Goal: Task Accomplishment & Management: Manage account settings

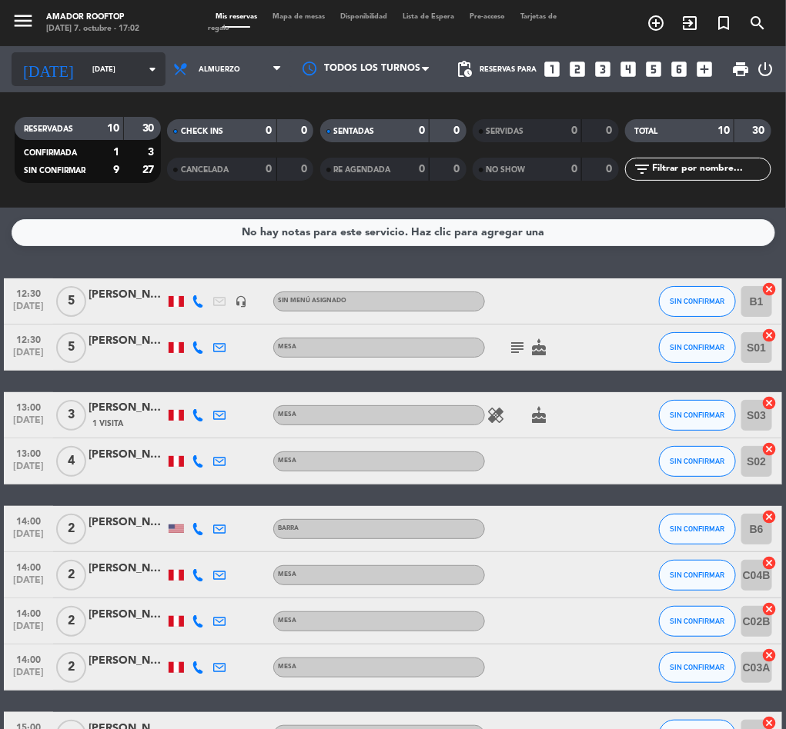
click at [116, 72] on input "[DATE]" at bounding box center [135, 70] width 101 height 24
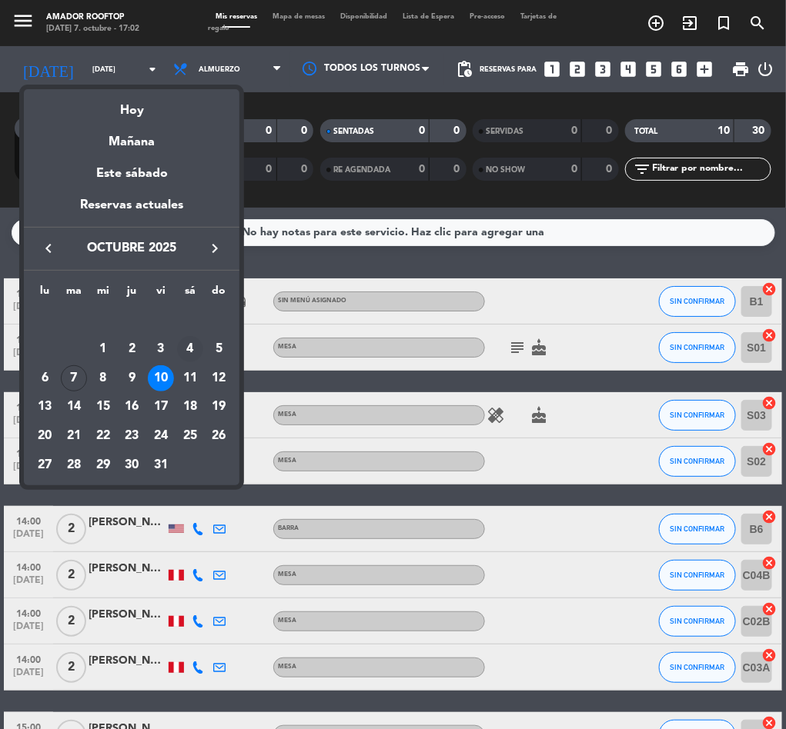
click at [181, 338] on td "4" at bounding box center [189, 349] width 29 height 29
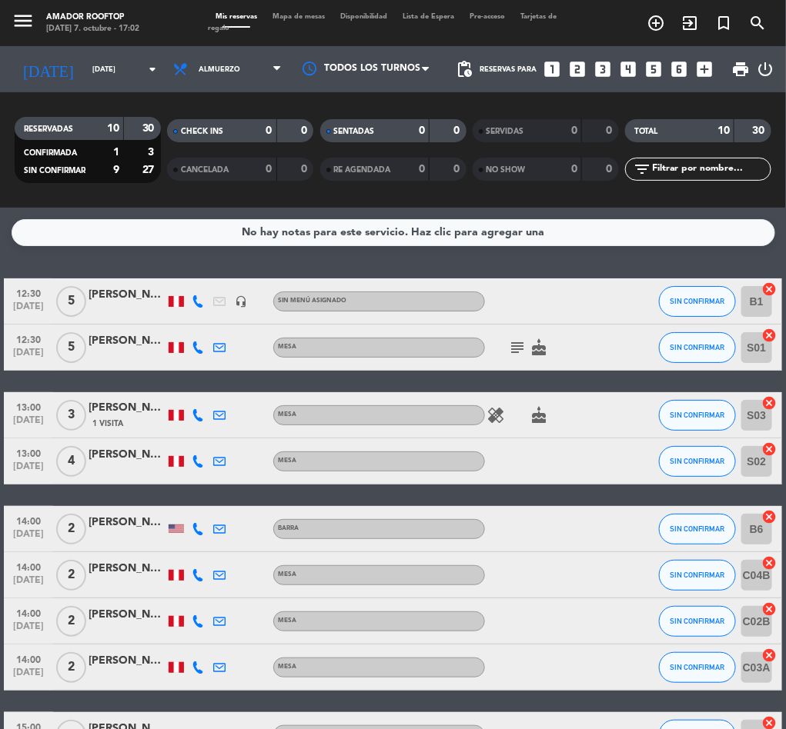
type input "[DATE]"
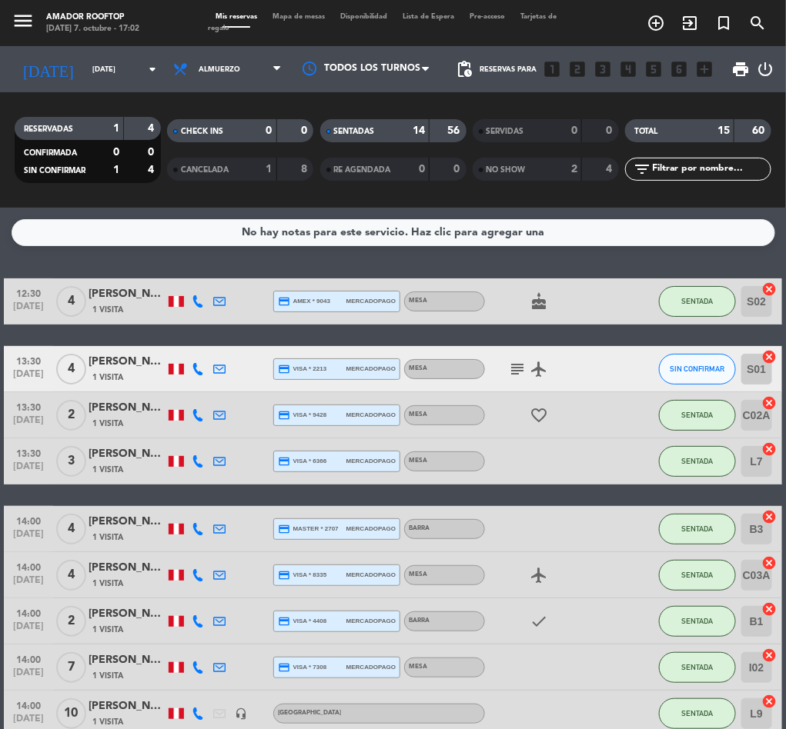
click at [515, 167] on span "NO SHOW" at bounding box center [505, 170] width 39 height 8
click at [382, 132] on div "SENTADAS" at bounding box center [359, 131] width 71 height 18
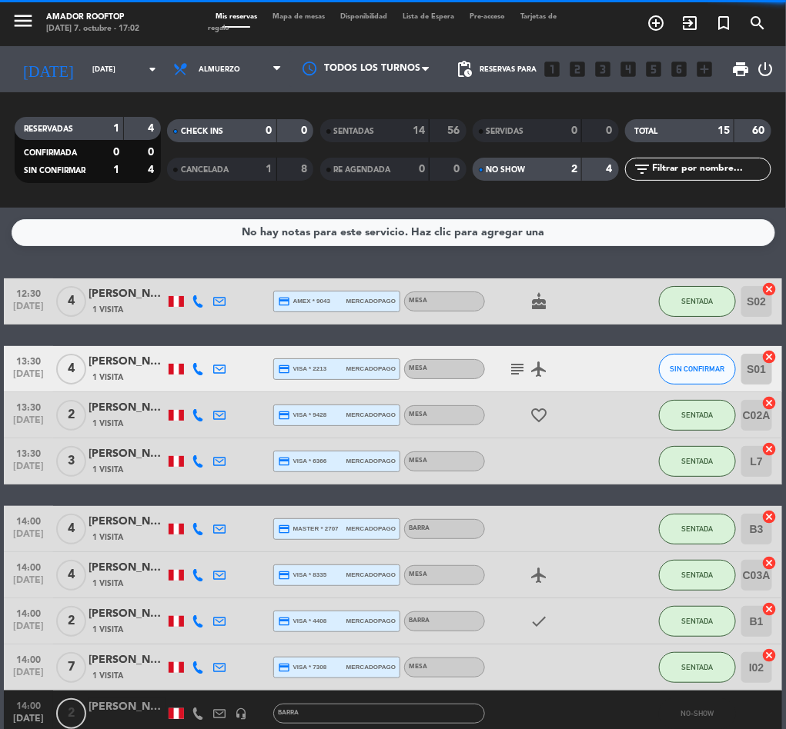
click at [257, 137] on div "0" at bounding box center [257, 131] width 31 height 18
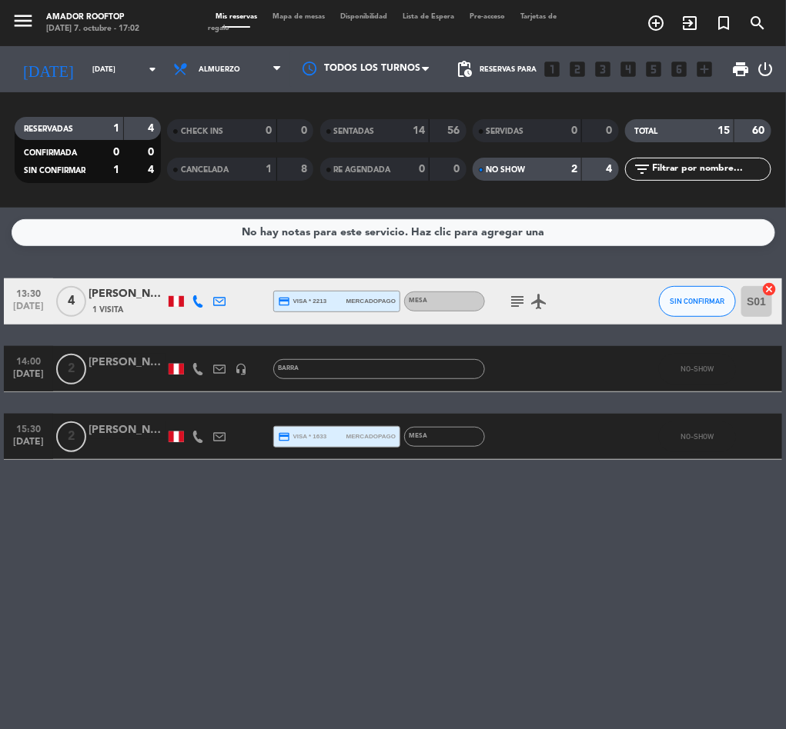
click at [115, 430] on div "[PERSON_NAME]" at bounding box center [126, 431] width 77 height 18
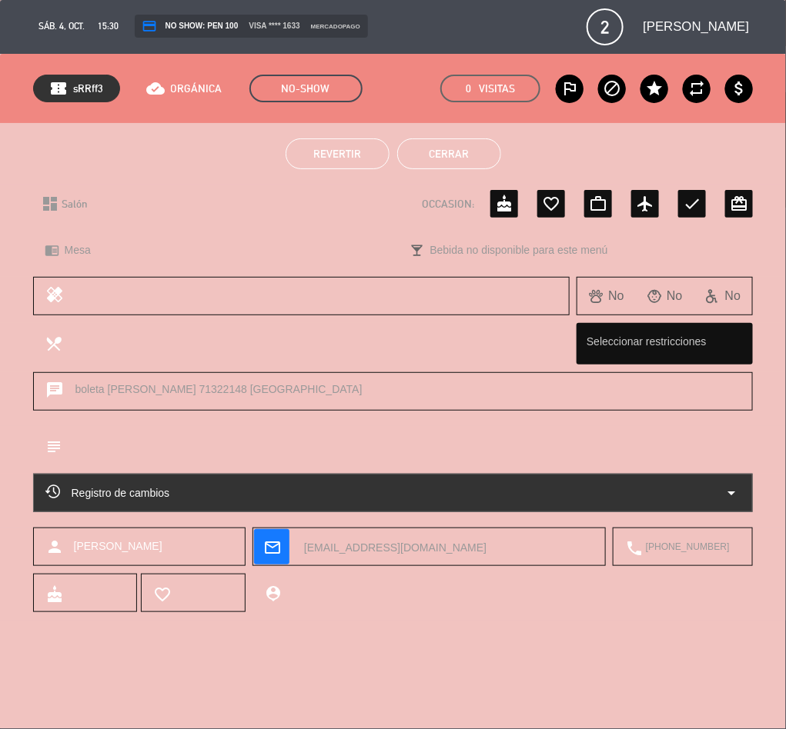
click at [464, 148] on button "Cerrar" at bounding box center [449, 154] width 104 height 31
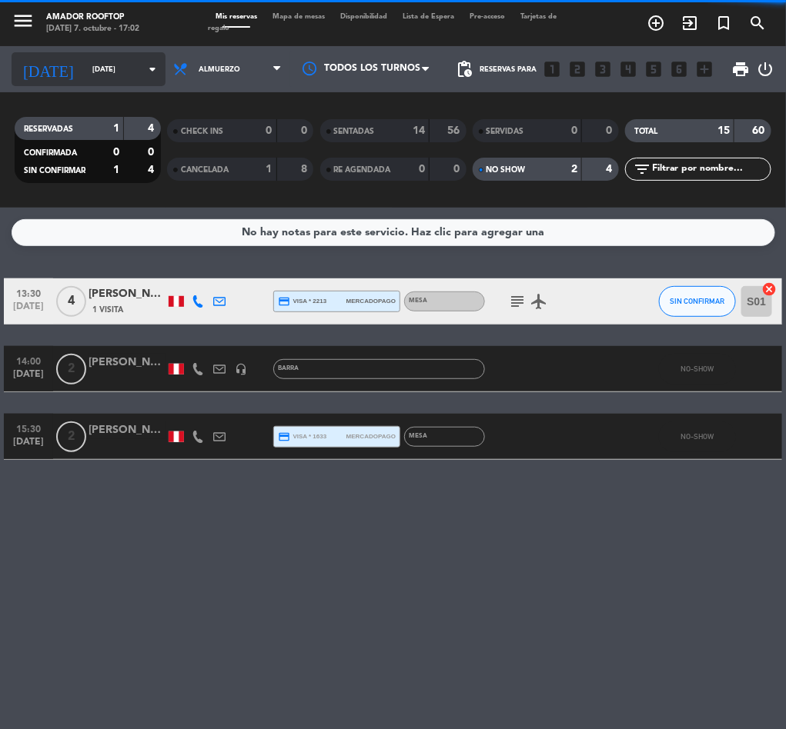
click at [85, 69] on input "[DATE]" at bounding box center [135, 70] width 101 height 24
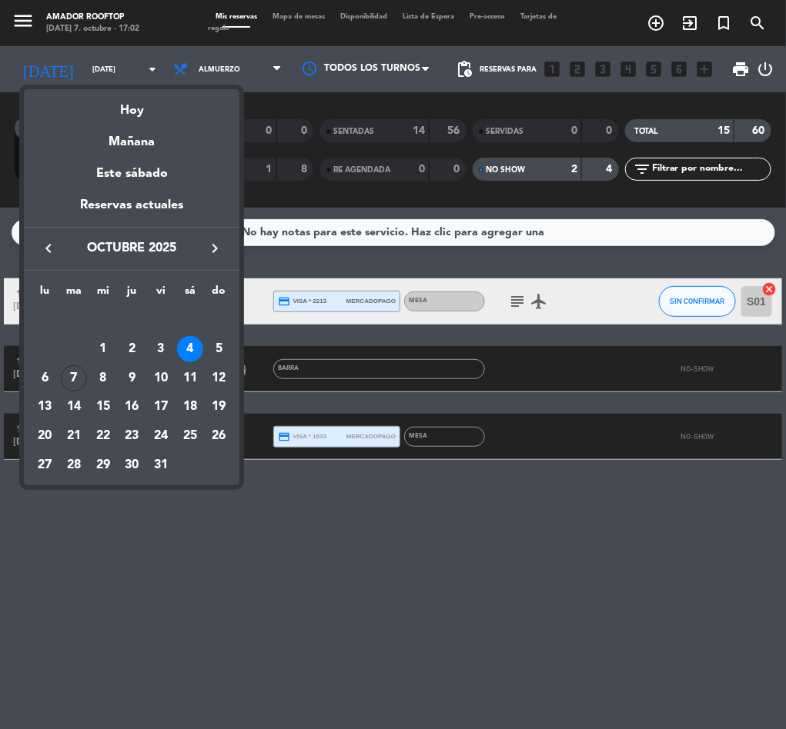
click at [19, 28] on div at bounding box center [393, 364] width 786 height 729
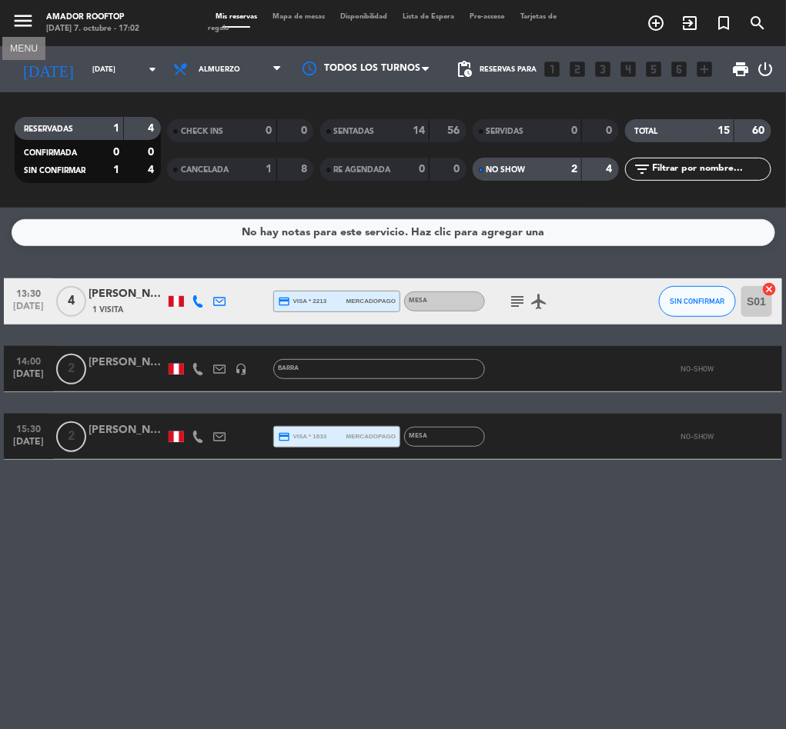
click at [19, 28] on icon "menu" at bounding box center [23, 20] width 23 height 23
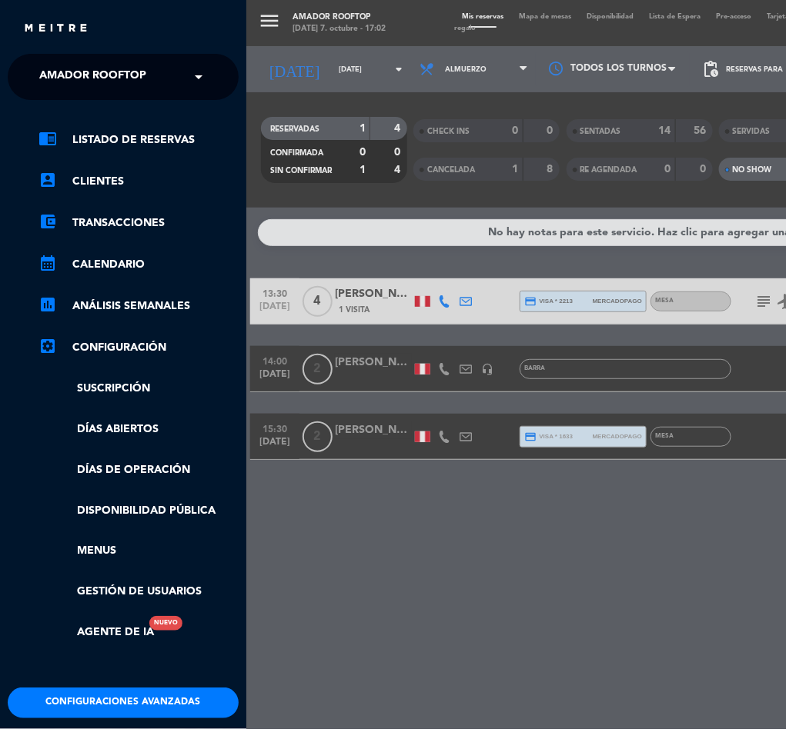
click at [115, 233] on ul "chrome_reader_mode Listado de Reservas account_box Clientes account_balance_wal…" at bounding box center [123, 386] width 231 height 511
click at [108, 229] on link "account_balance_wallet Transacciones" at bounding box center [138, 223] width 200 height 18
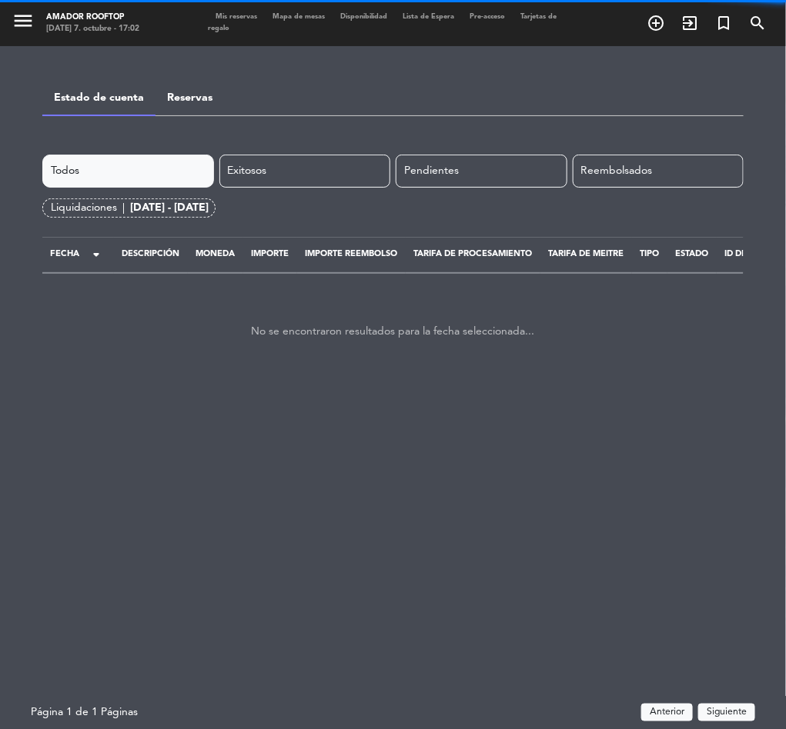
click at [169, 204] on div "[DATE] - [DATE]" at bounding box center [169, 208] width 78 height 18
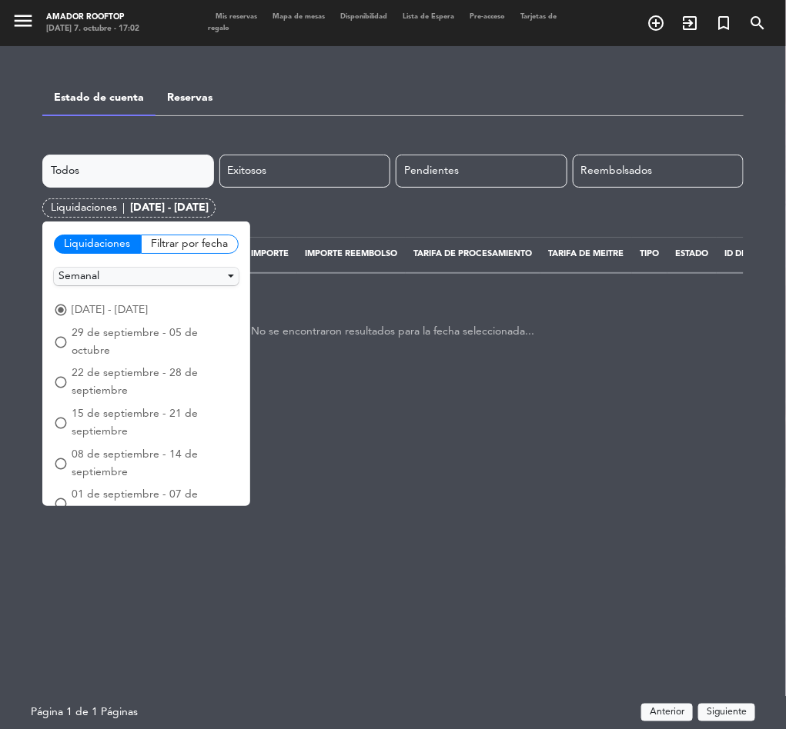
click at [153, 332] on span "29 de septiembre - 05 de octubre" at bounding box center [155, 342] width 167 height 35
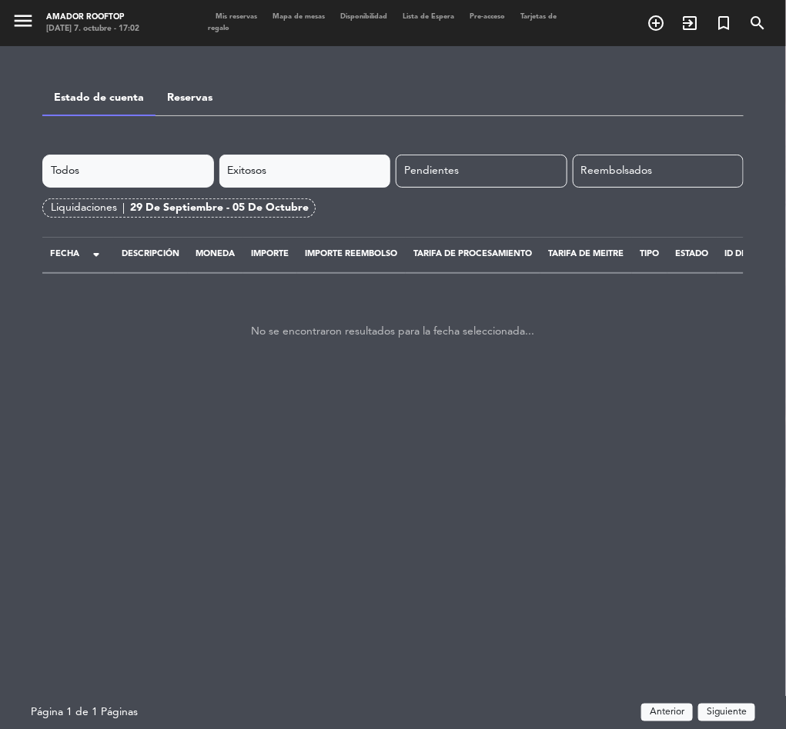
click at [325, 175] on div "Exitosos" at bounding box center [305, 171] width 172 height 33
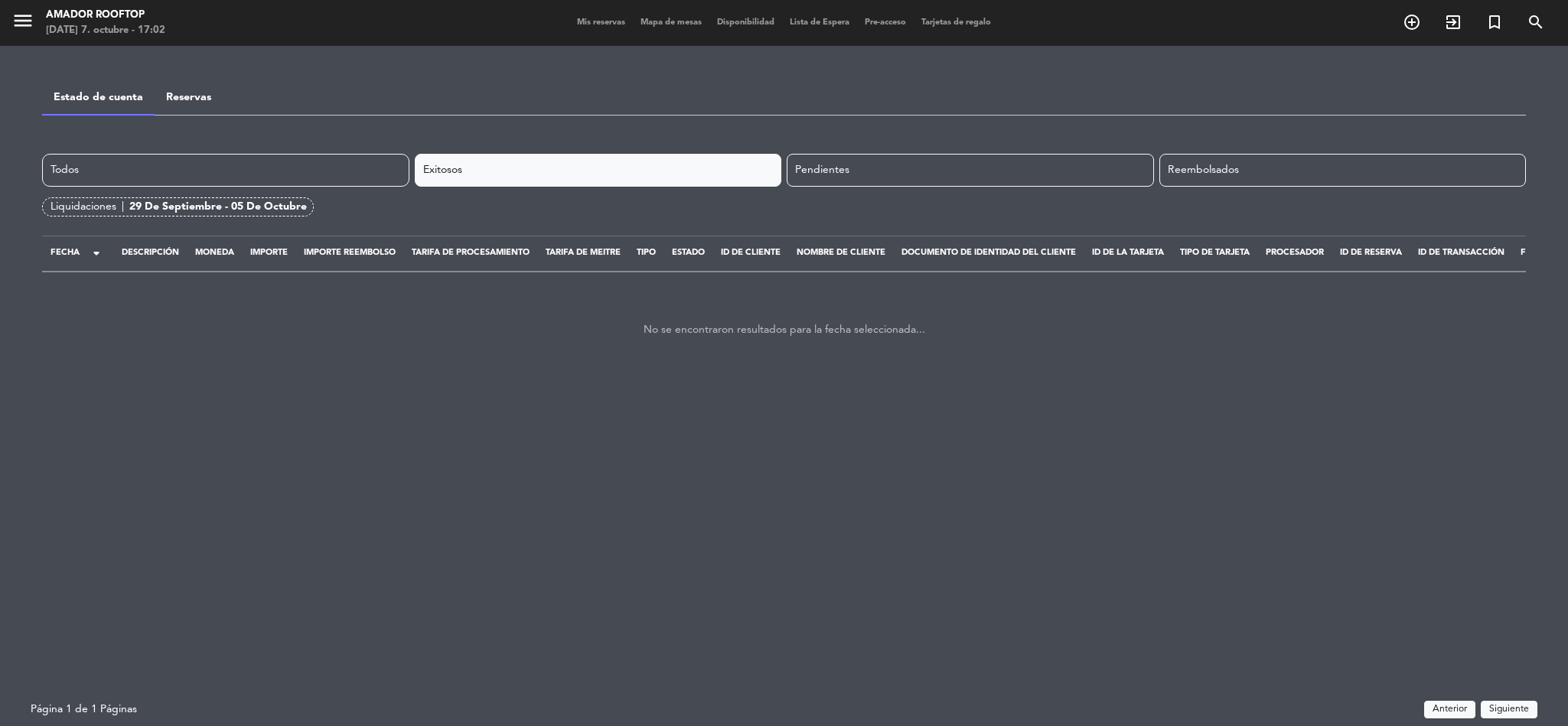
click at [781, 189] on div "Todos Exitosos Pendientes Reembolsados Liquidaciones | [DATE] - [DATE]" at bounding box center [784, 185] width 1483 height 63
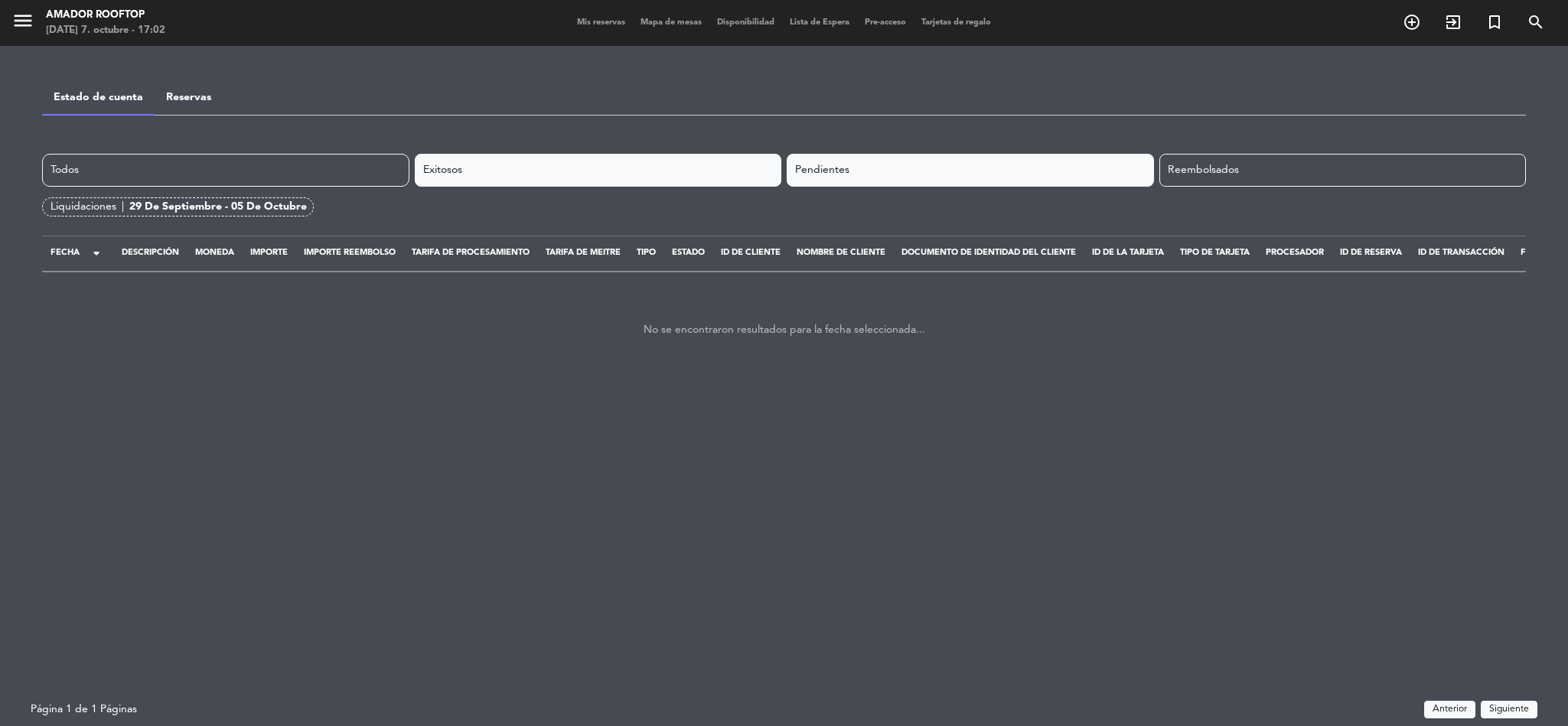
click at [781, 187] on div "Pendientes" at bounding box center [969, 170] width 367 height 33
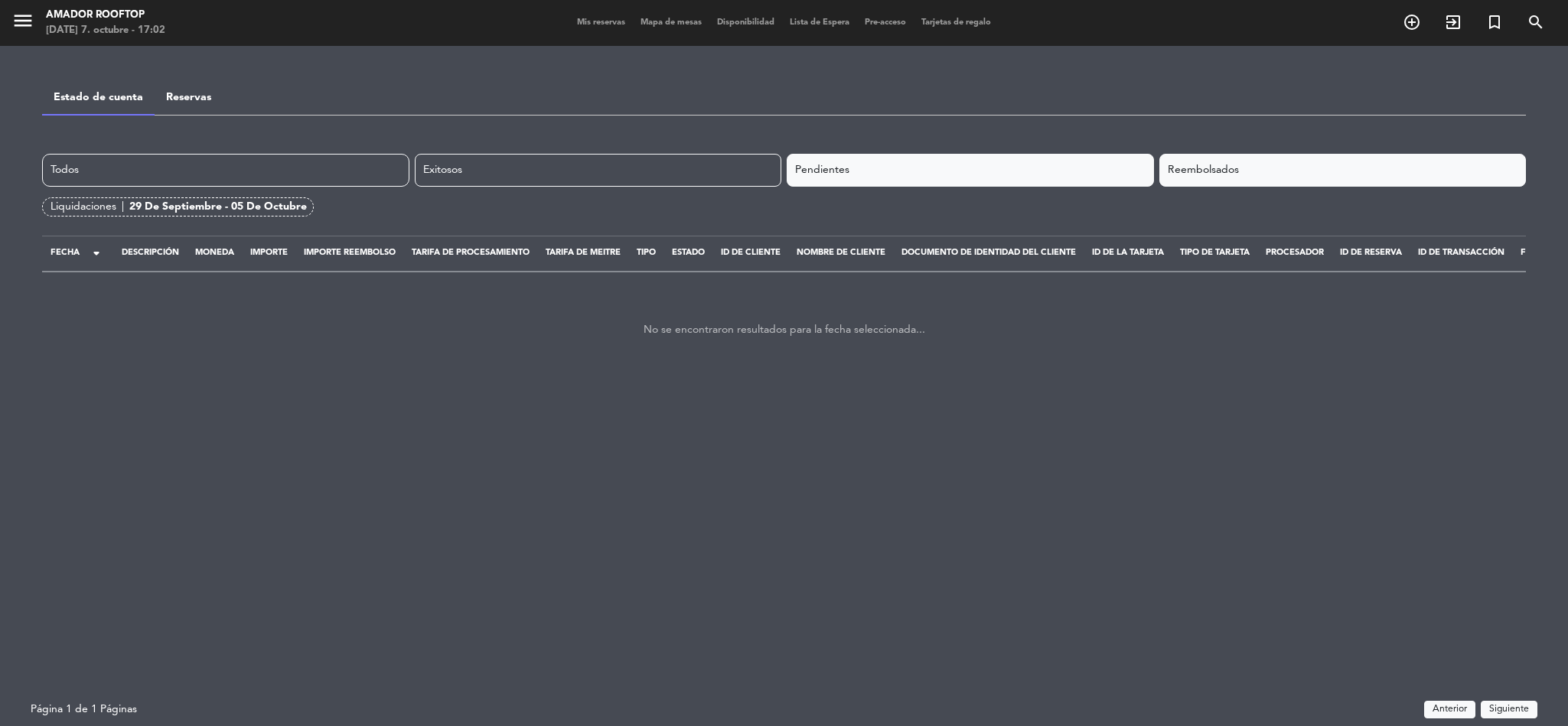
click at [781, 175] on div "Reembolsados" at bounding box center [1342, 170] width 367 height 33
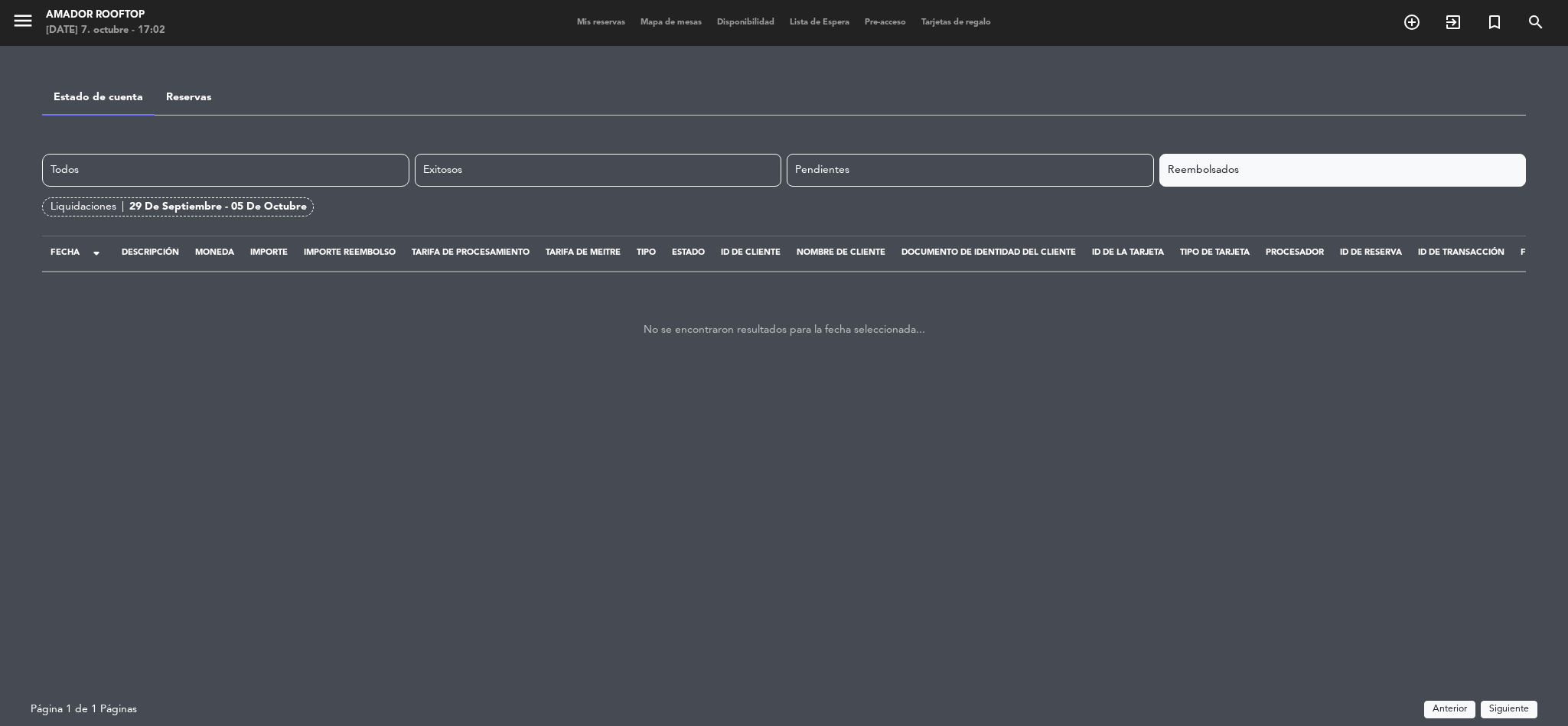
click at [144, 98] on div "Estado de cuenta" at bounding box center [97, 96] width 112 height 38
click at [187, 96] on link "Reservas" at bounding box center [188, 96] width 45 height 11
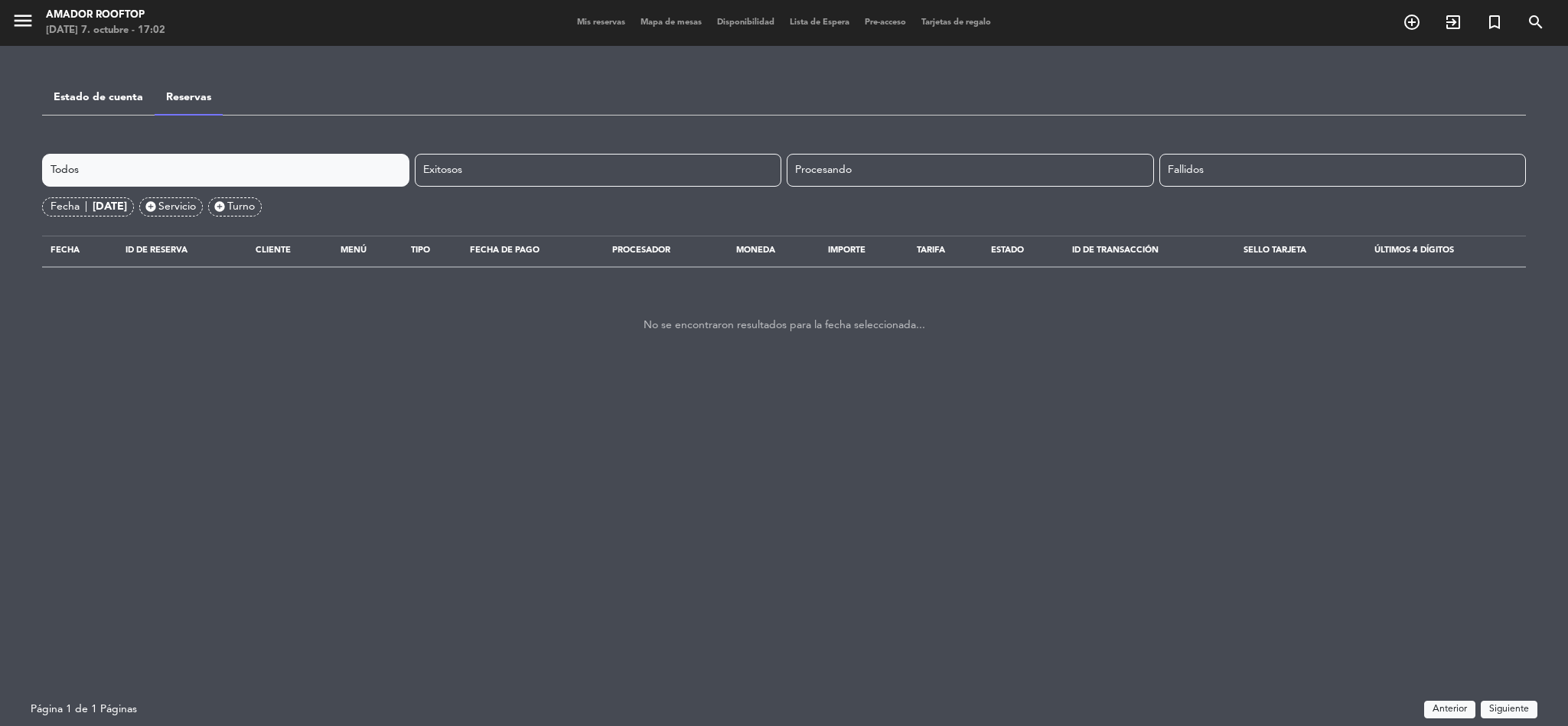
click at [230, 154] on div "Todos" at bounding box center [225, 170] width 367 height 33
click at [121, 205] on div "[DATE]" at bounding box center [109, 207] width 35 height 18
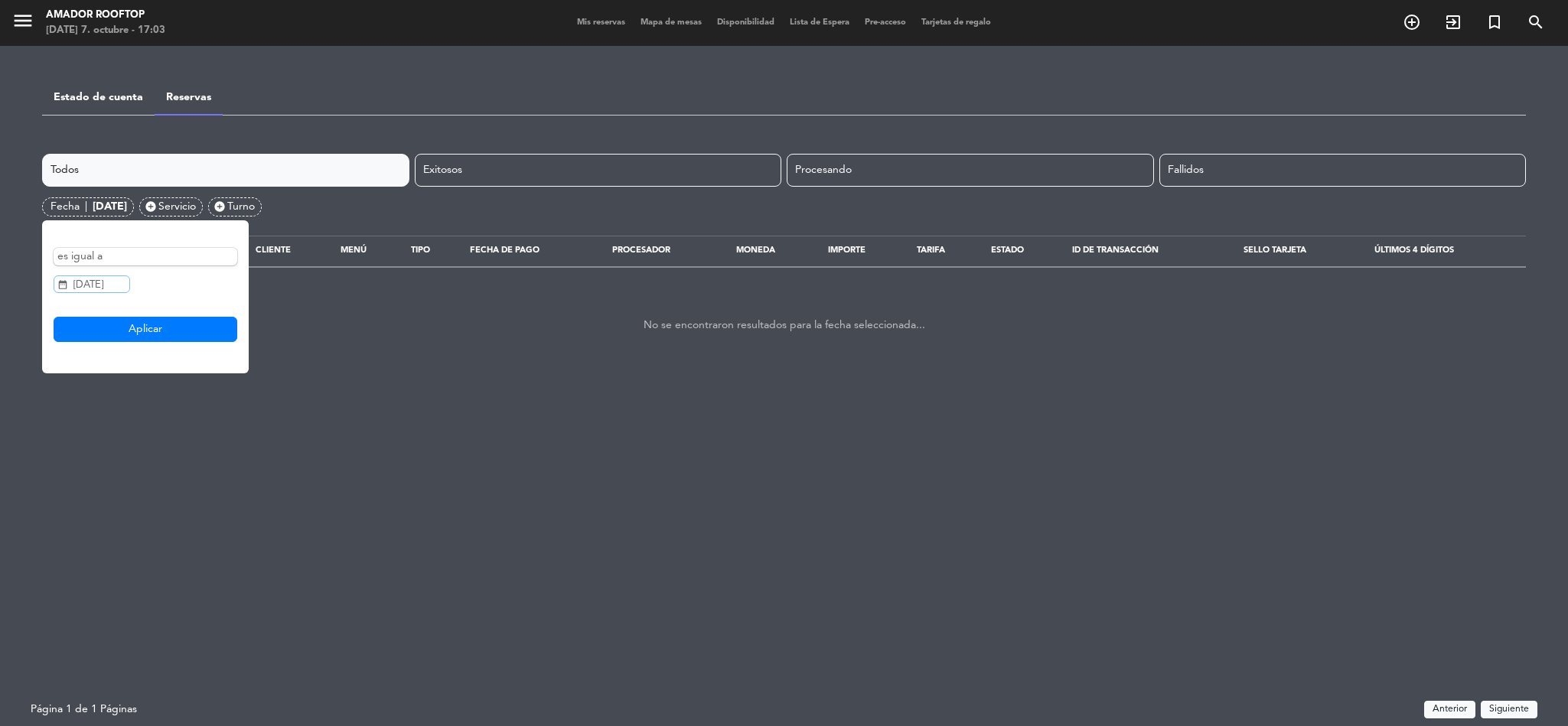
click at [101, 285] on input "[DATE]" at bounding box center [91, 284] width 77 height 18
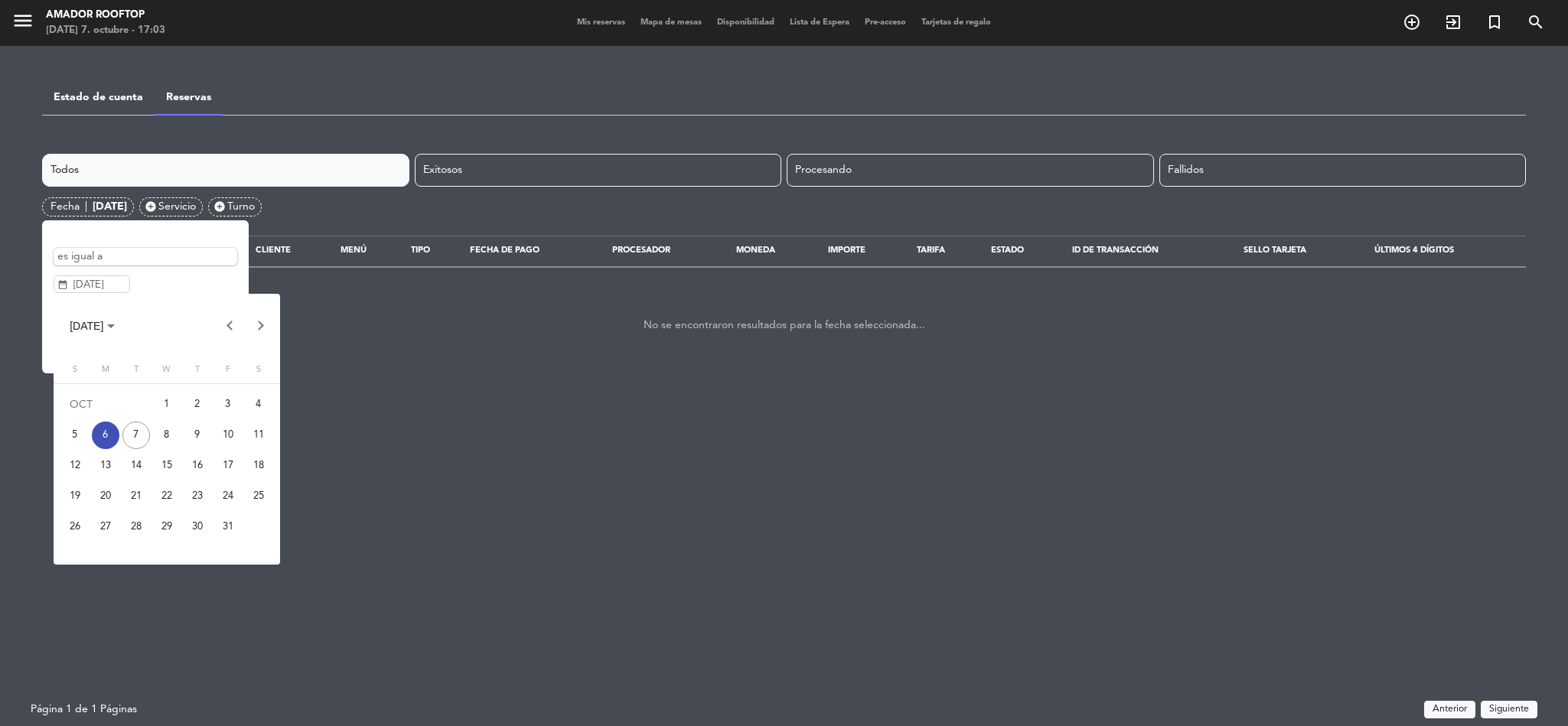
click at [261, 400] on div "4" at bounding box center [259, 405] width 28 height 28
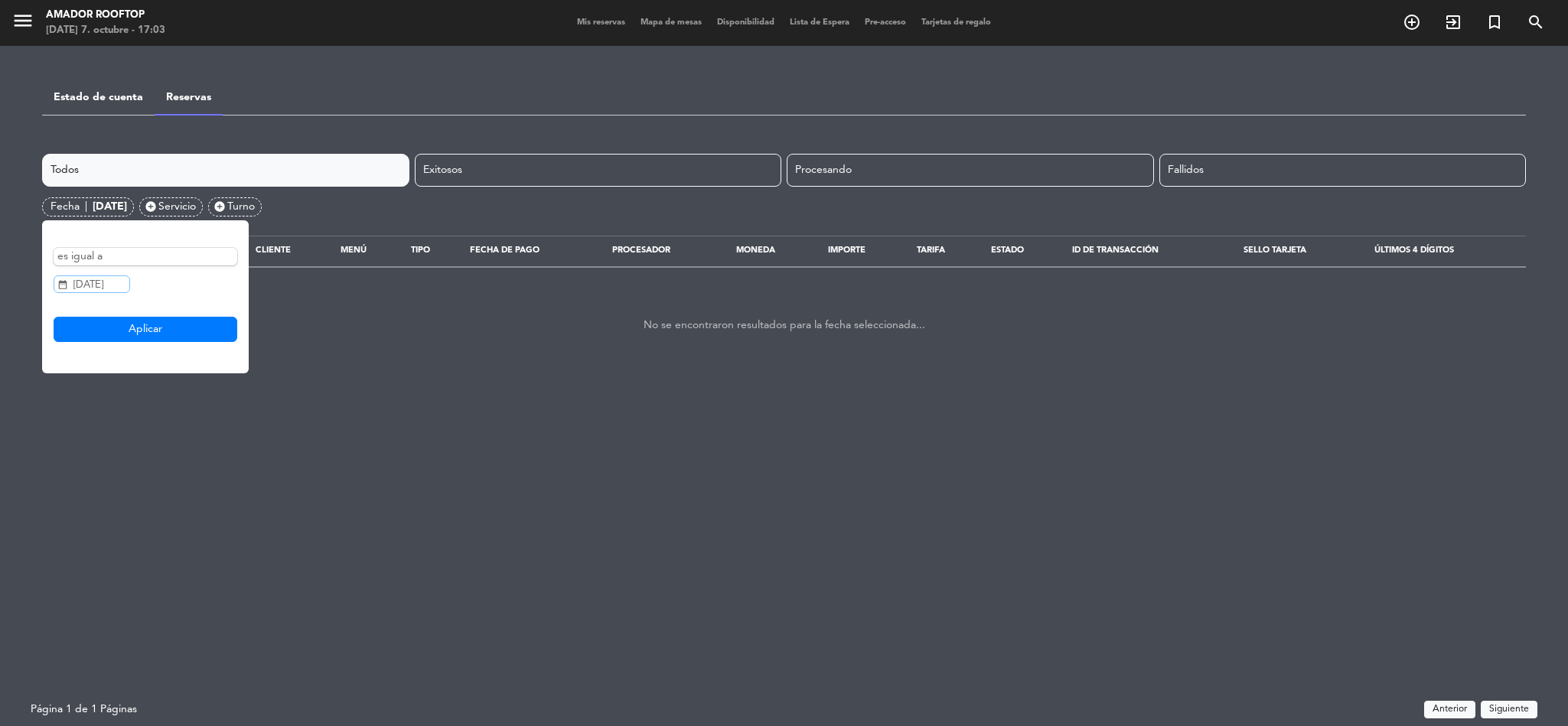
type input "[DATE]"
click at [179, 324] on button "Aplicar" at bounding box center [145, 330] width 184 height 26
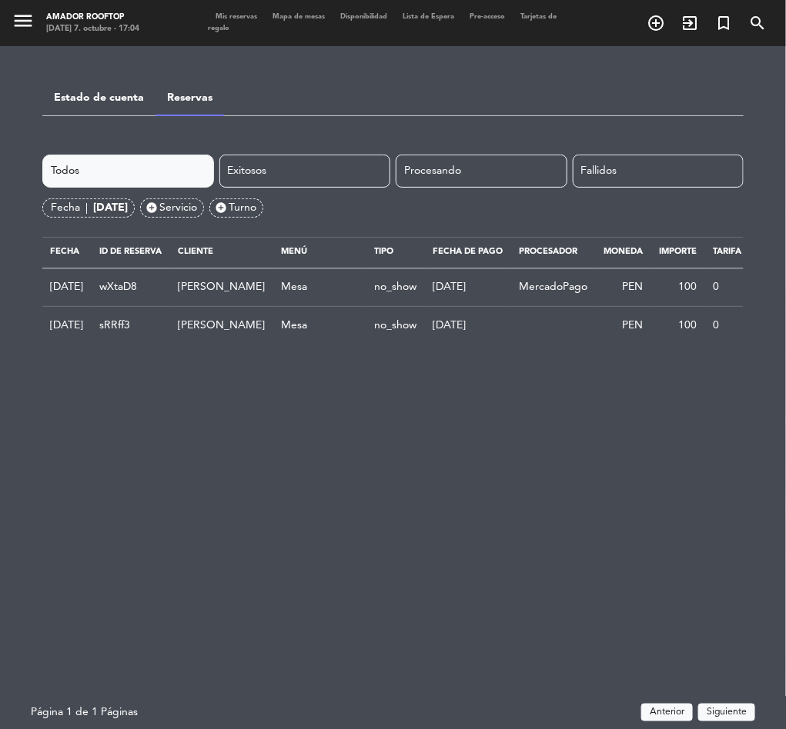
click at [342, 481] on div "Todos Exitosos Procesando Fallidos Fecha | [DATE] add_circle Servicio add_circl…" at bounding box center [392, 427] width 701 height 544
click at [17, 28] on icon "menu" at bounding box center [23, 20] width 23 height 23
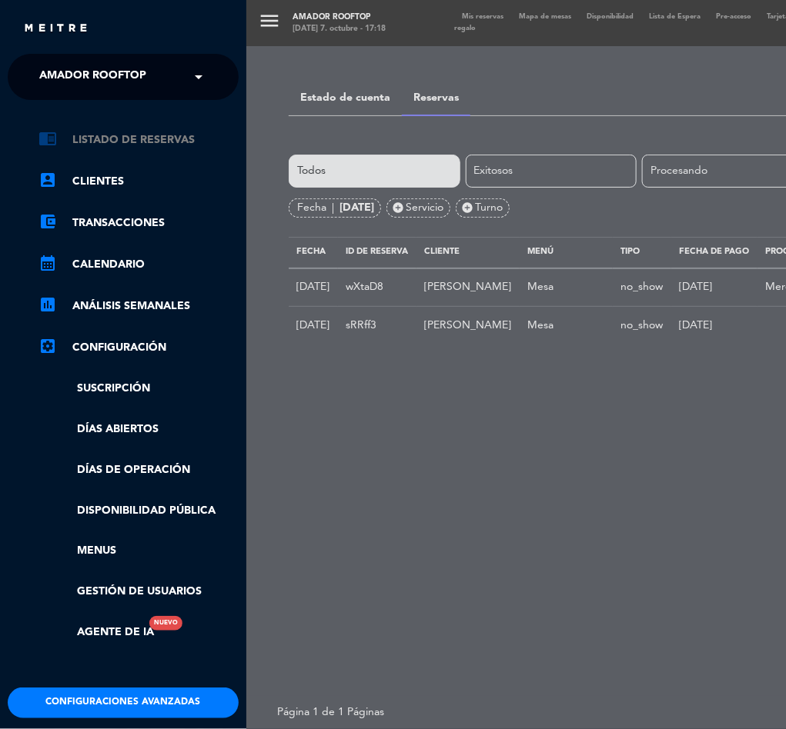
click at [105, 135] on link "chrome_reader_mode Listado de Reservas" at bounding box center [138, 140] width 200 height 18
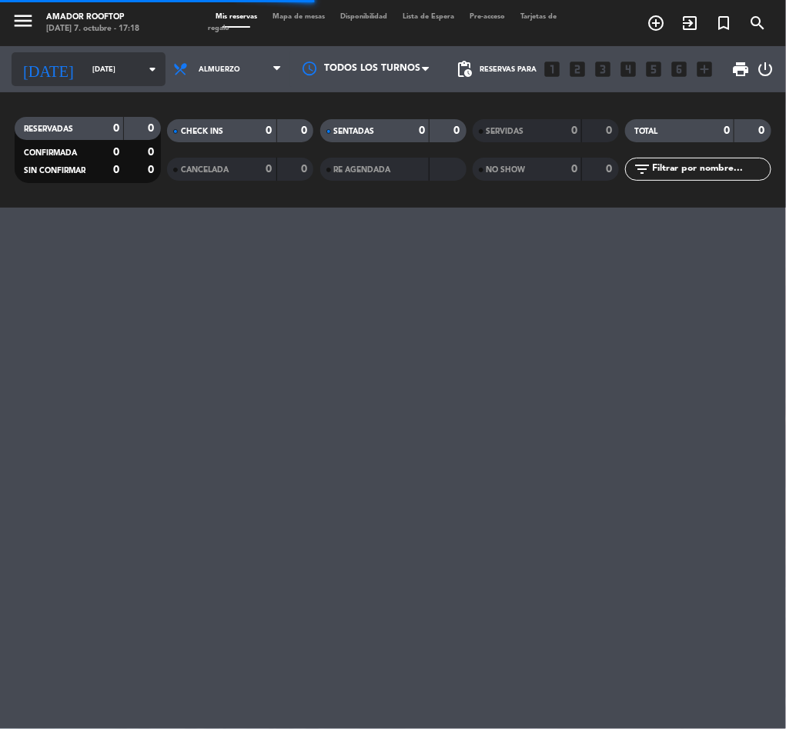
click at [85, 68] on input "[DATE]" at bounding box center [135, 70] width 101 height 24
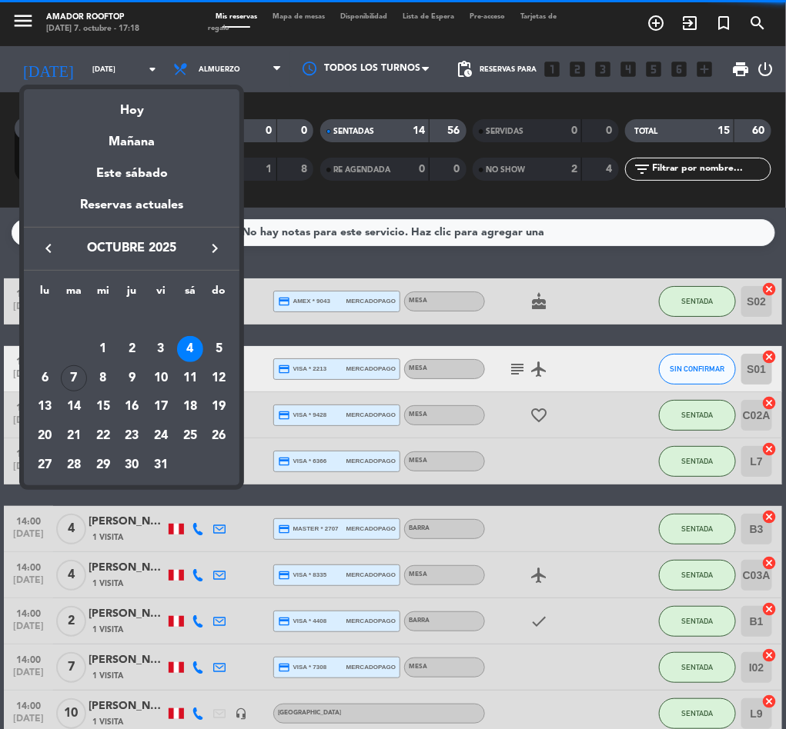
click at [416, 340] on div at bounding box center [393, 364] width 786 height 729
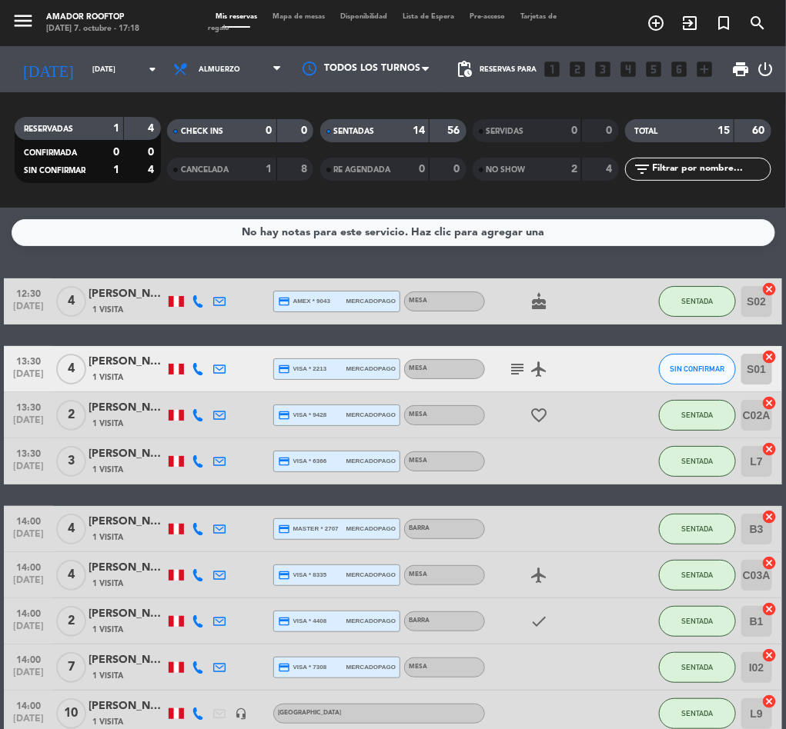
click at [122, 462] on div "[PERSON_NAME]" at bounding box center [126, 455] width 77 height 18
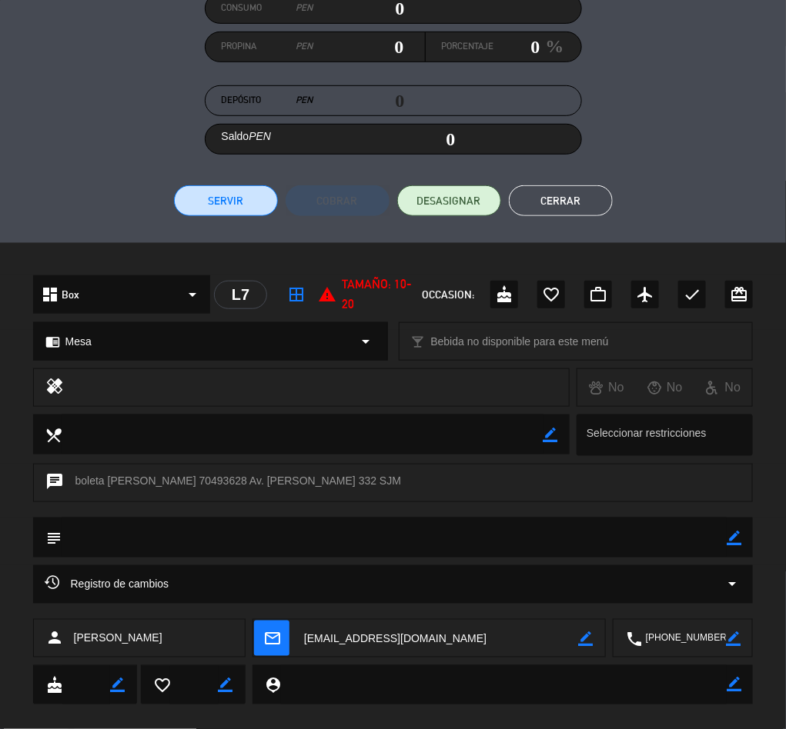
scroll to position [212, 0]
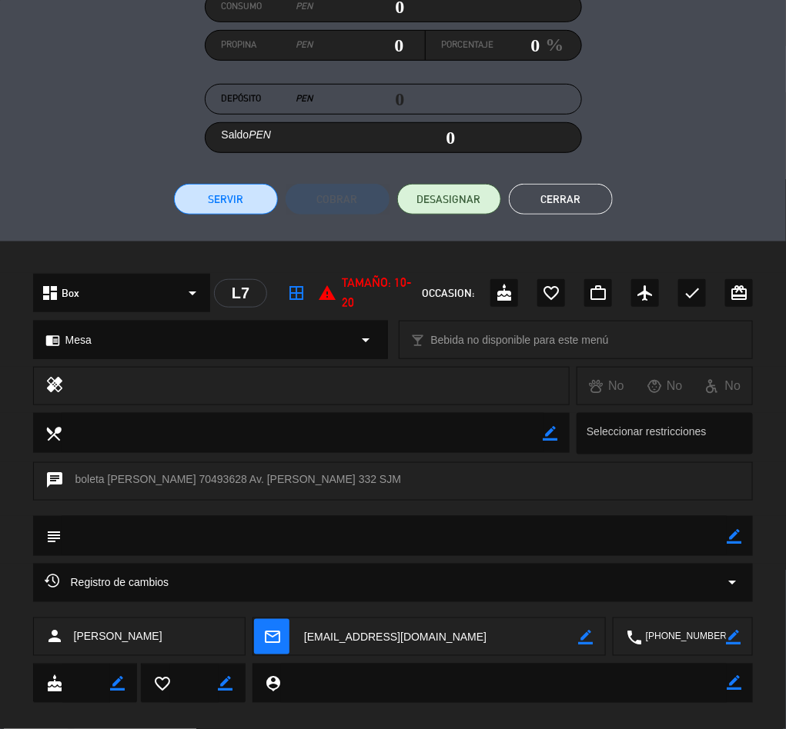
click at [651, 633] on textarea at bounding box center [684, 638] width 85 height 38
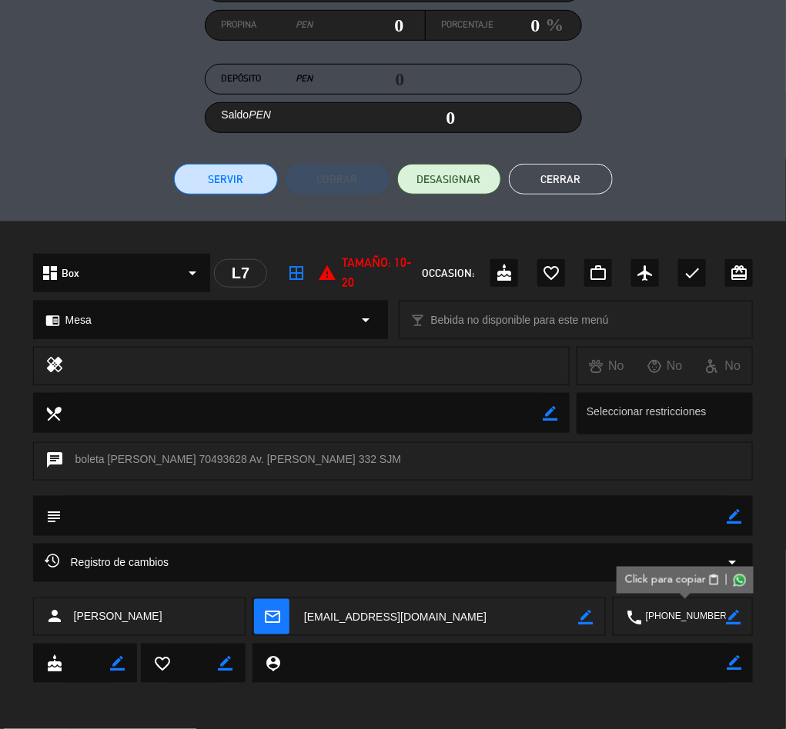
scroll to position [232, 0]
click at [429, 552] on div "Registro de cambios arrow_drop_down" at bounding box center [393, 564] width 720 height 38
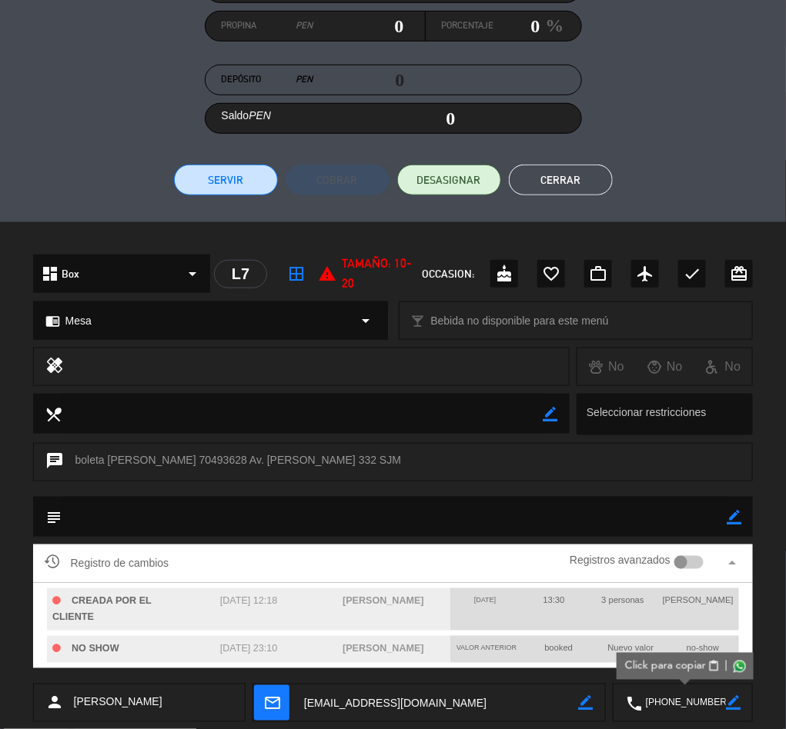
scroll to position [319, 0]
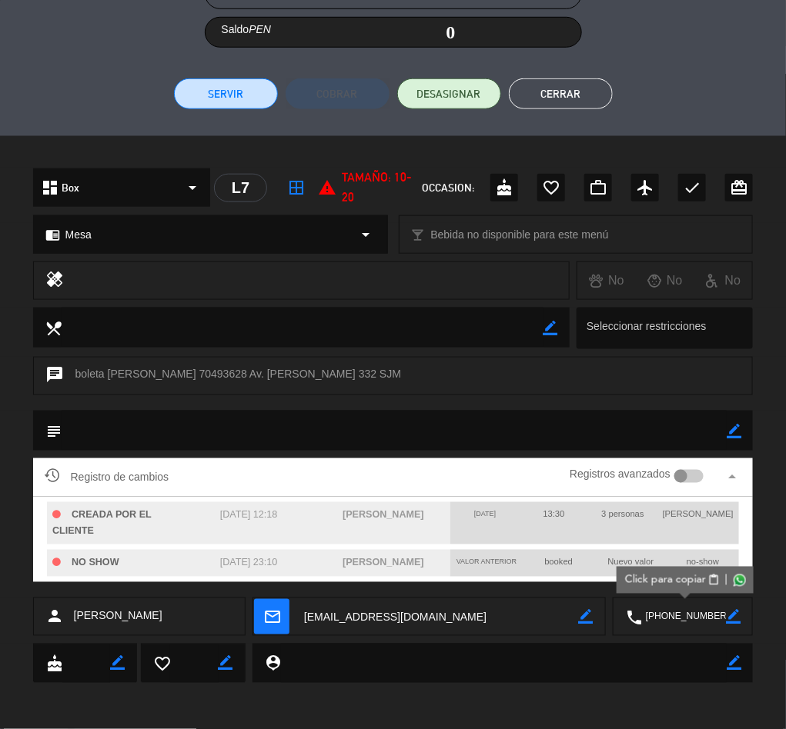
click at [284, 441] on textarea at bounding box center [395, 430] width 666 height 39
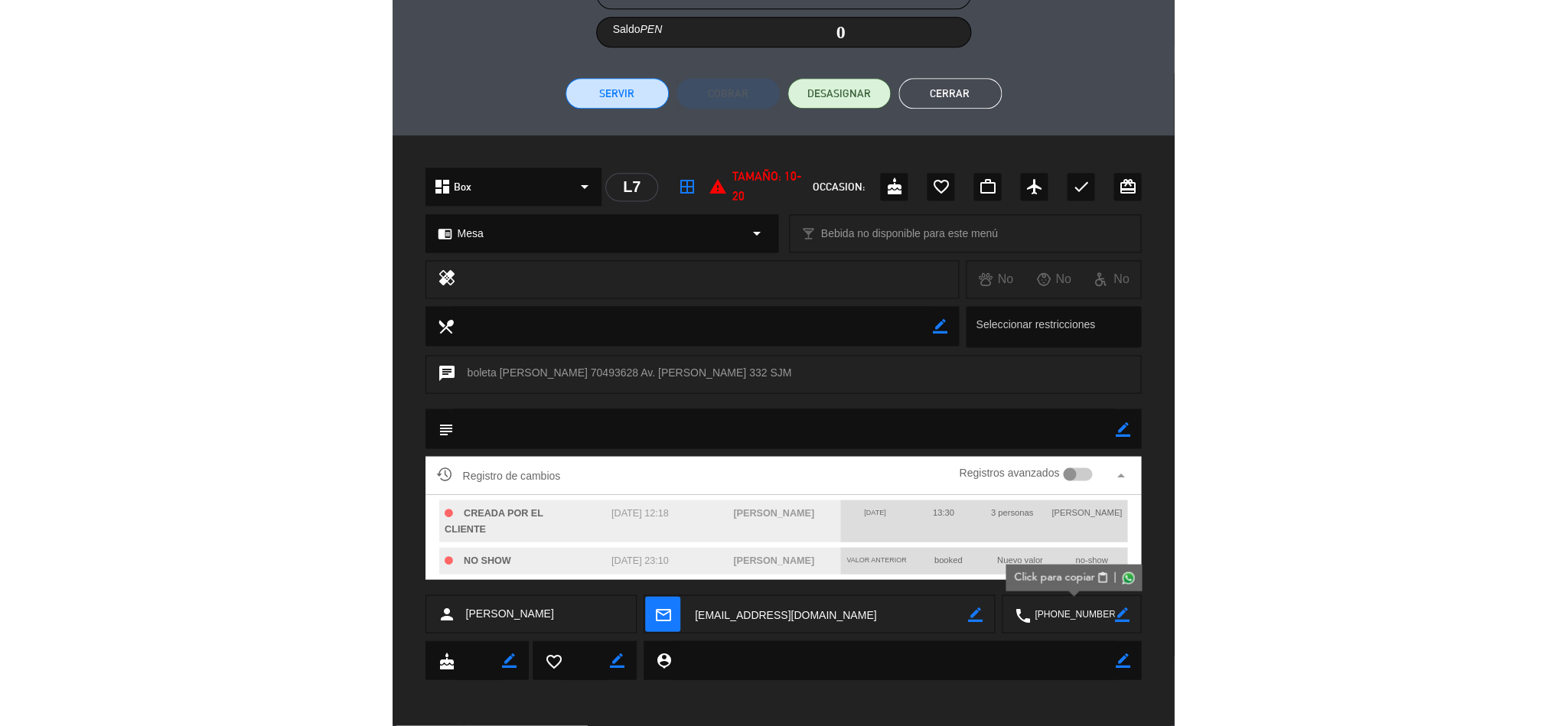
scroll to position [232, 0]
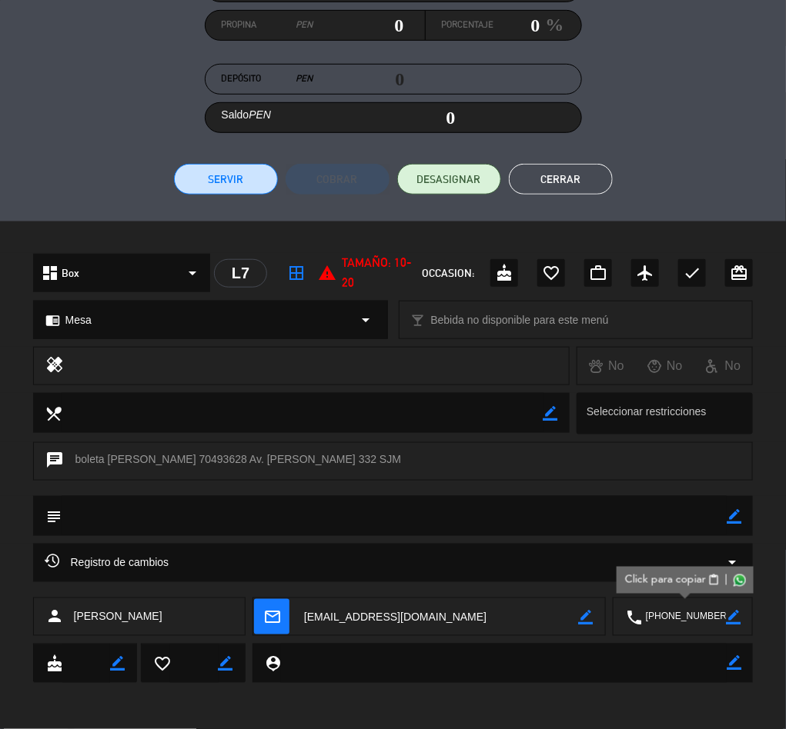
click at [545, 183] on button "Cerrar" at bounding box center [561, 179] width 104 height 31
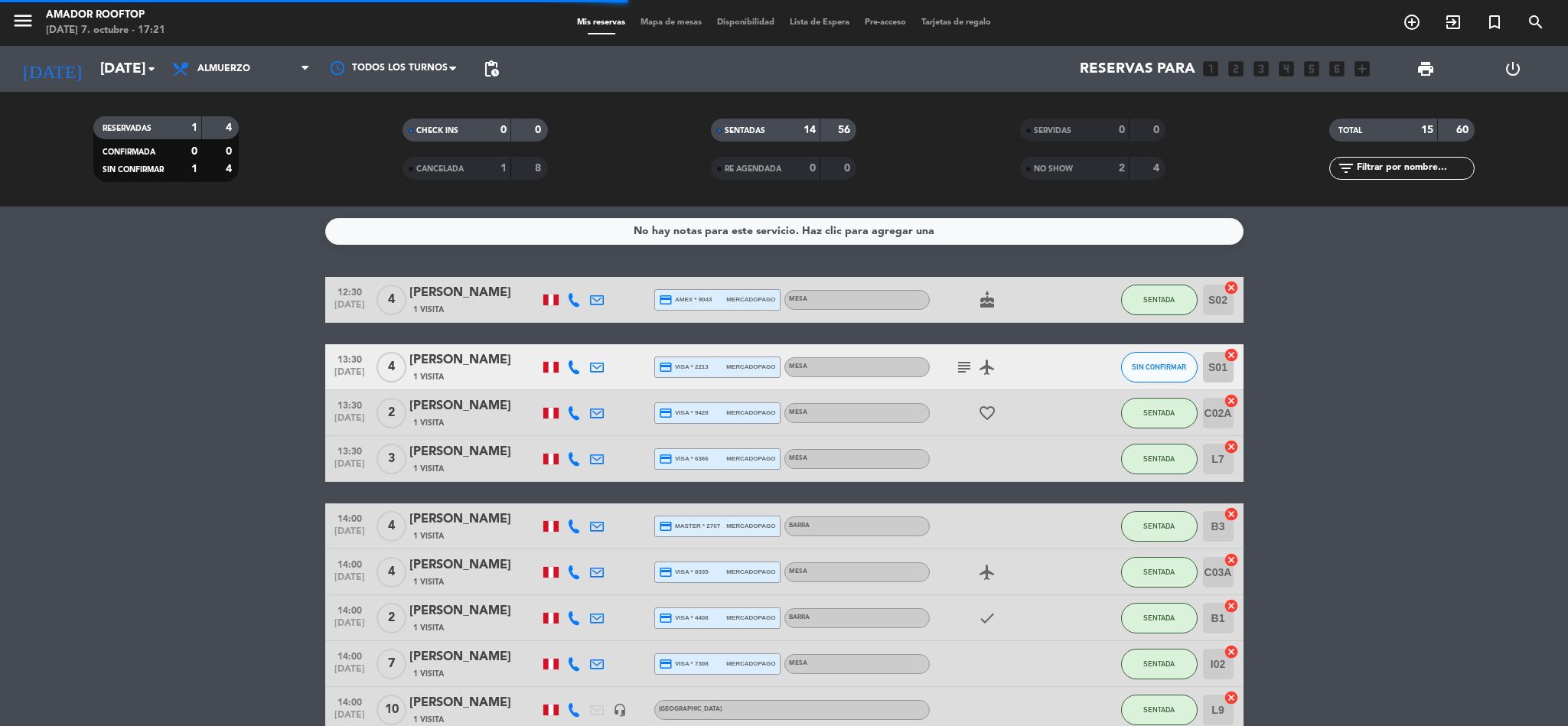
click at [477, 451] on div "[PERSON_NAME]" at bounding box center [474, 453] width 130 height 20
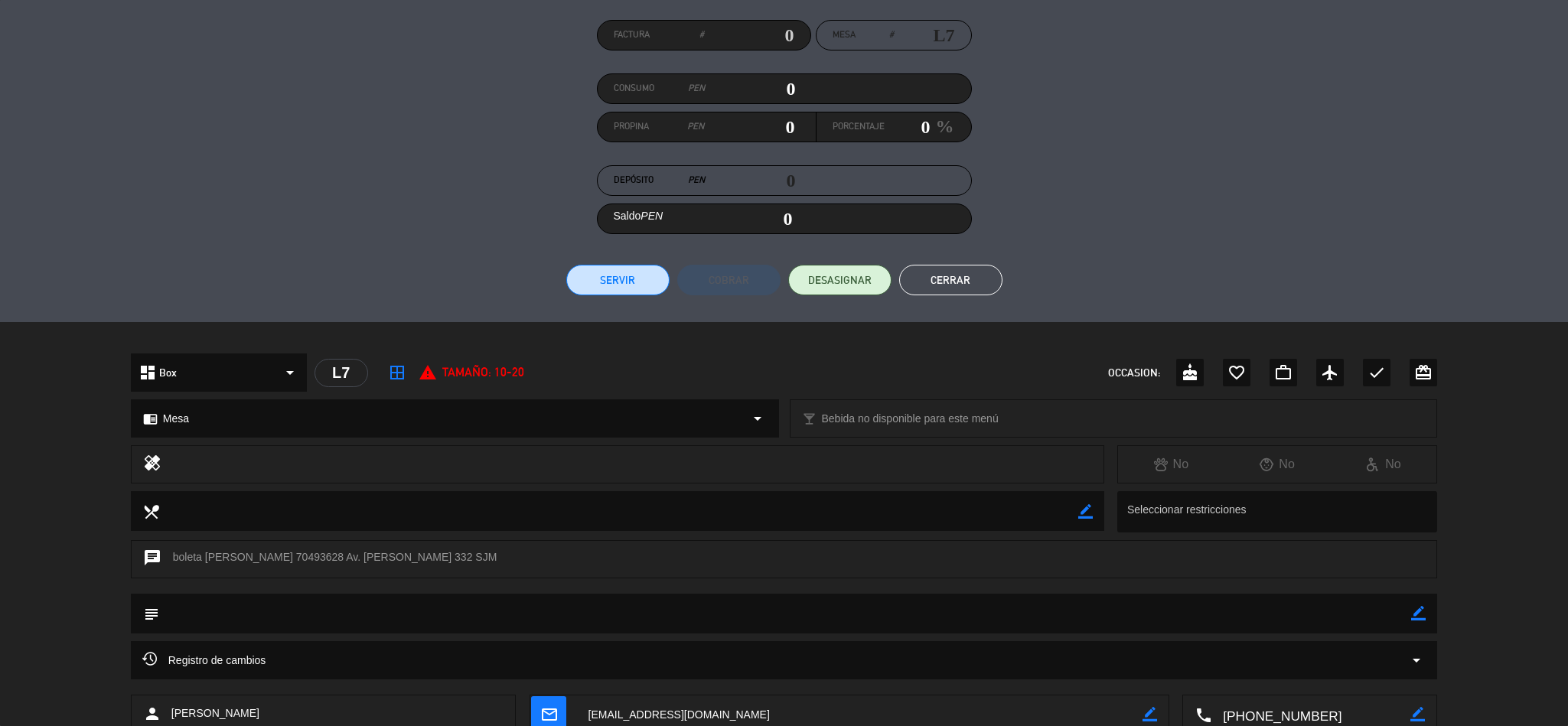
scroll to position [0, 0]
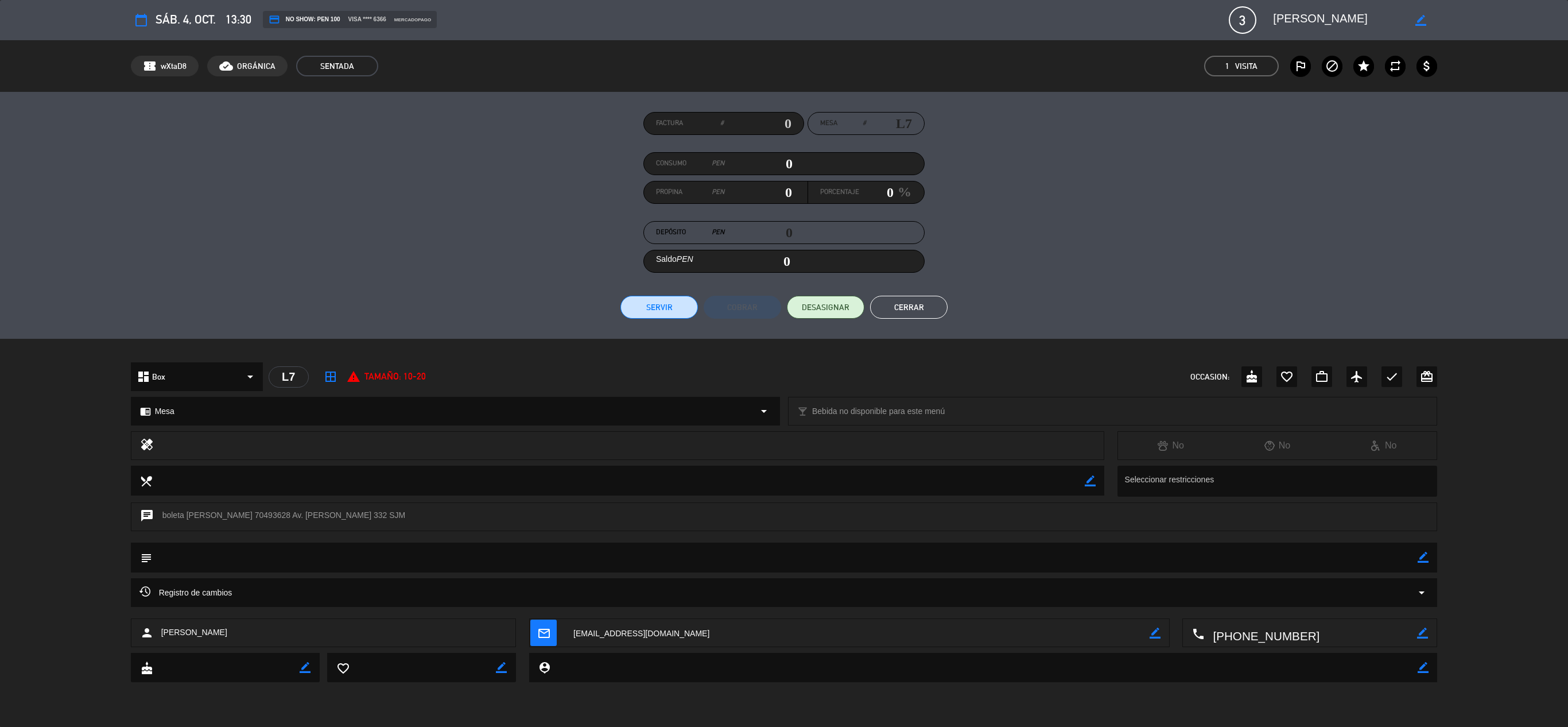
drag, startPoint x: 992, startPoint y: 19, endPoint x: 750, endPoint y: 352, distance: 411.6
click at [586, 352] on div at bounding box center [784, 351] width 1568 height 24
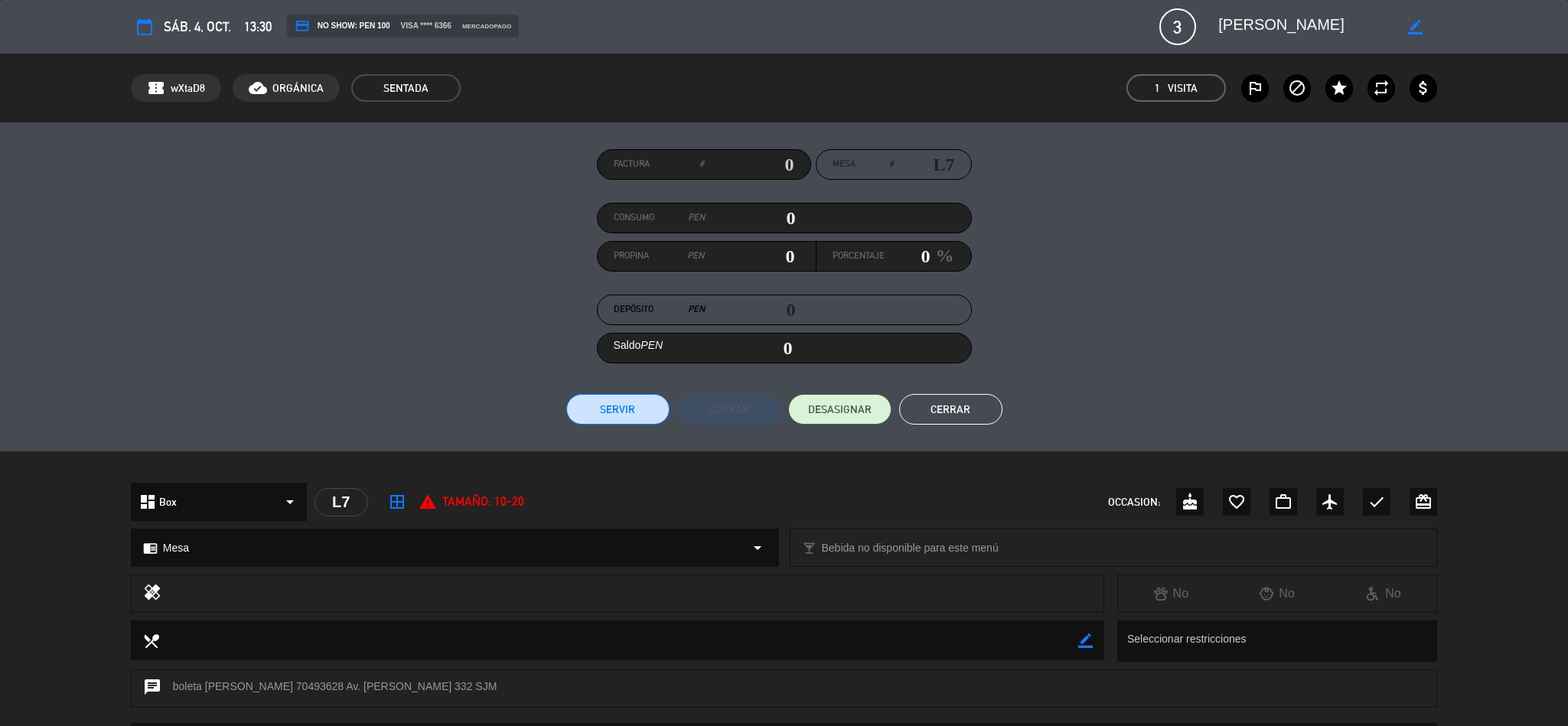
drag, startPoint x: 2073, startPoint y: 0, endPoint x: 1109, endPoint y: 464, distance: 1069.9
click at [781, 464] on div at bounding box center [784, 467] width 1568 height 32
